Goal: Information Seeking & Learning: Learn about a topic

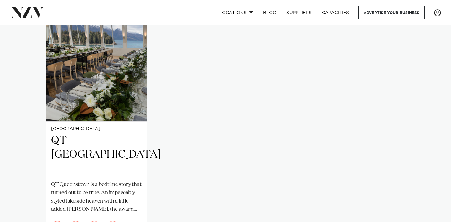
scroll to position [438, 0]
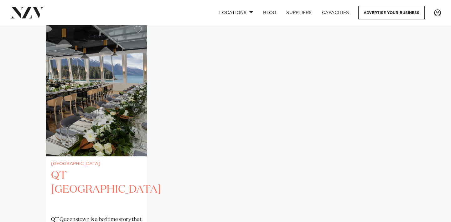
click at [126, 147] on img "1 / 1" at bounding box center [96, 88] width 101 height 135
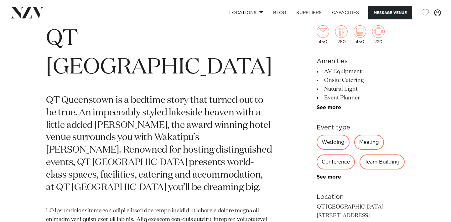
scroll to position [246, 0]
click at [321, 164] on div "Conference" at bounding box center [335, 162] width 38 height 15
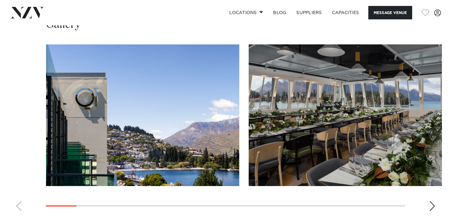
scroll to position [871, 0]
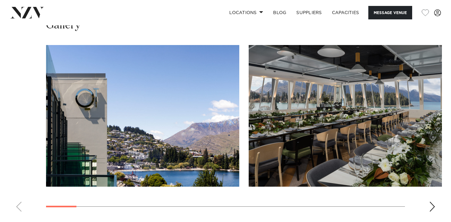
click at [431, 204] on div "Next slide" at bounding box center [432, 207] width 6 height 10
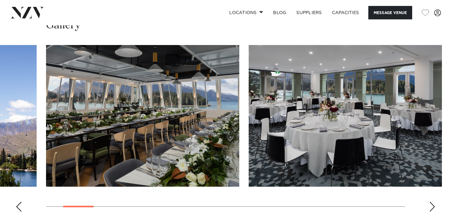
click at [431, 204] on div "Next slide" at bounding box center [432, 207] width 6 height 10
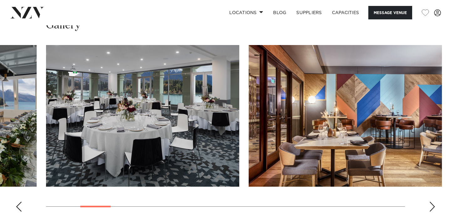
click at [431, 204] on div "Next slide" at bounding box center [432, 207] width 6 height 10
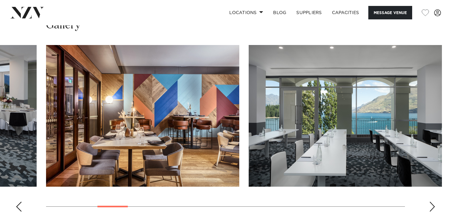
click at [431, 204] on div "Next slide" at bounding box center [432, 207] width 6 height 10
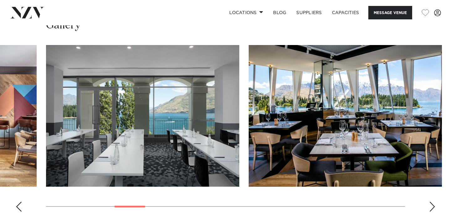
click at [431, 204] on div "Next slide" at bounding box center [432, 207] width 6 height 10
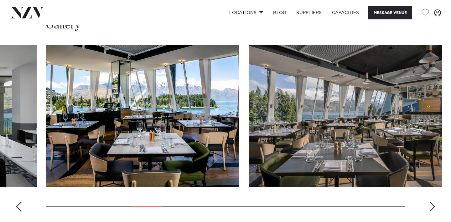
click at [431, 204] on div "Next slide" at bounding box center [432, 207] width 6 height 10
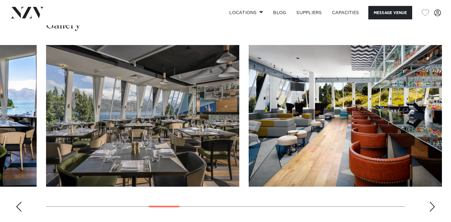
click at [431, 204] on div "Next slide" at bounding box center [432, 207] width 6 height 10
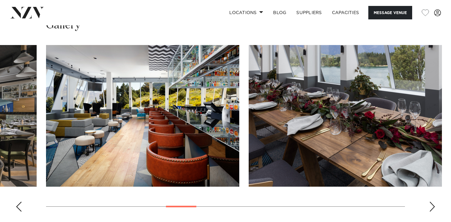
click at [431, 204] on div "Next slide" at bounding box center [432, 207] width 6 height 10
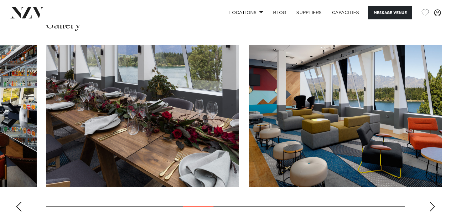
click at [431, 205] on div "Next slide" at bounding box center [432, 207] width 6 height 10
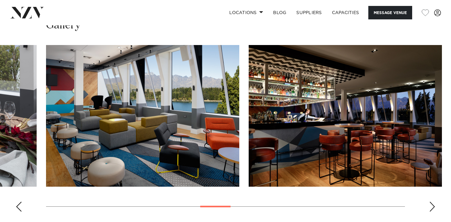
click at [431, 205] on div "Next slide" at bounding box center [432, 207] width 6 height 10
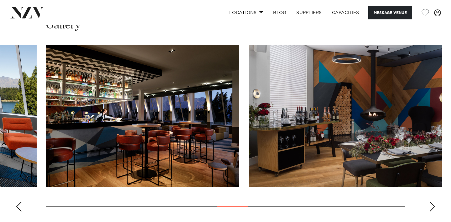
click at [431, 205] on div "Next slide" at bounding box center [432, 207] width 6 height 10
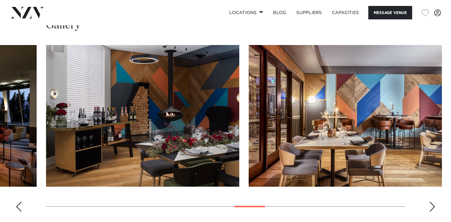
click at [431, 205] on div "Next slide" at bounding box center [432, 207] width 6 height 10
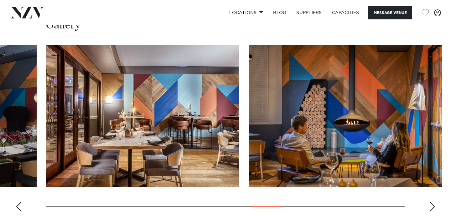
click at [431, 205] on div "Next slide" at bounding box center [432, 207] width 6 height 10
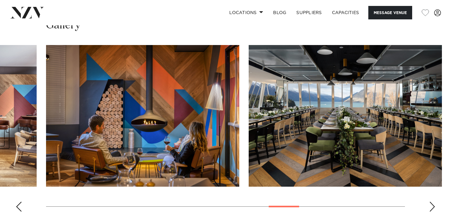
click at [431, 205] on div "Next slide" at bounding box center [432, 207] width 6 height 10
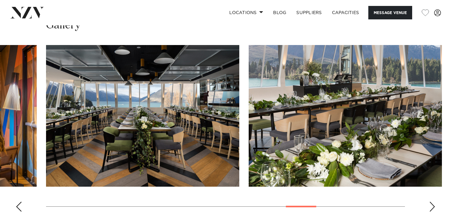
click at [431, 205] on div "Next slide" at bounding box center [432, 207] width 6 height 10
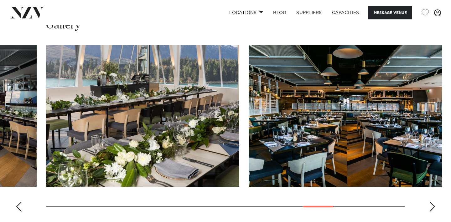
click at [431, 205] on div "Next slide" at bounding box center [432, 207] width 6 height 10
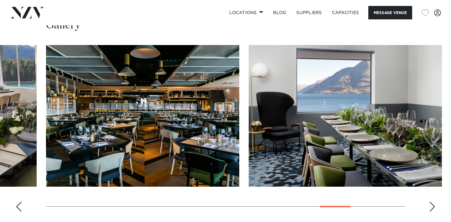
click at [431, 205] on div "Next slide" at bounding box center [432, 207] width 6 height 10
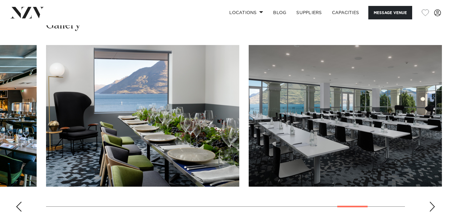
click at [431, 205] on div "Next slide" at bounding box center [432, 207] width 6 height 10
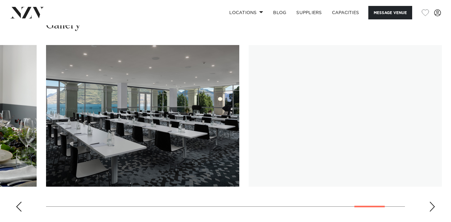
click at [431, 205] on div "Next slide" at bounding box center [432, 207] width 6 height 10
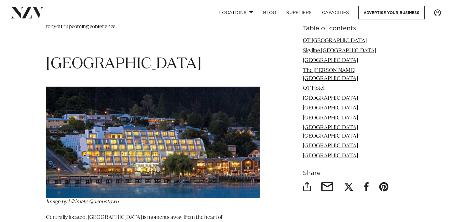
scroll to position [2106, 0]
click at [108, 57] on span "[GEOGRAPHIC_DATA]" at bounding box center [123, 64] width 155 height 15
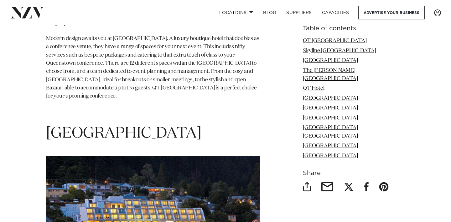
scroll to position [2037, 0]
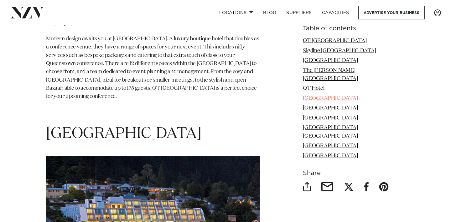
click at [341, 96] on link "[GEOGRAPHIC_DATA]" at bounding box center [330, 98] width 55 height 5
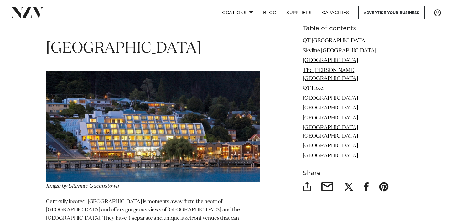
scroll to position [2134, 0]
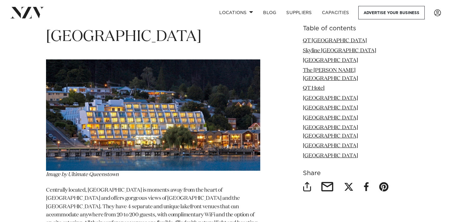
click at [106, 172] on span "Image by Ultimate Queenstown" at bounding box center [82, 174] width 73 height 5
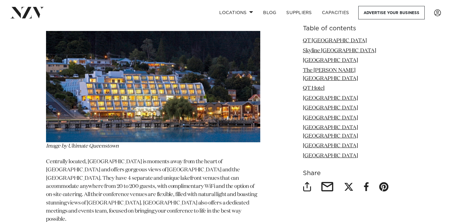
scroll to position [2172, 0]
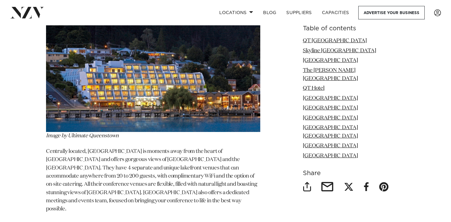
drag, startPoint x: 194, startPoint y: 143, endPoint x: 228, endPoint y: 141, distance: 33.3
click at [228, 149] on span "Centrally located, [GEOGRAPHIC_DATA] is moments away from the heart of [GEOGRAP…" at bounding box center [151, 180] width 211 height 63
drag, startPoint x: 176, startPoint y: 153, endPoint x: 180, endPoint y: 151, distance: 4.4
click at [180, 151] on span "Centrally located, [GEOGRAPHIC_DATA] is moments away from the heart of [GEOGRAP…" at bounding box center [151, 180] width 211 height 63
click at [205, 149] on span "Centrally located, [GEOGRAPHIC_DATA] is moments away from the heart of [GEOGRAP…" at bounding box center [151, 180] width 211 height 63
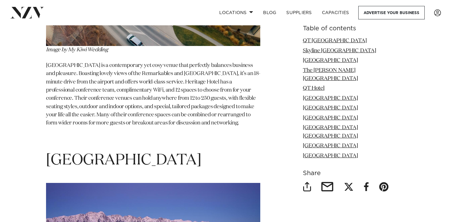
scroll to position [3412, 0]
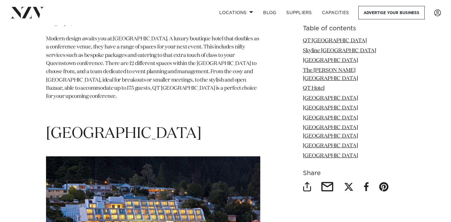
scroll to position [2037, 0]
